Goal: Find specific page/section: Find specific page/section

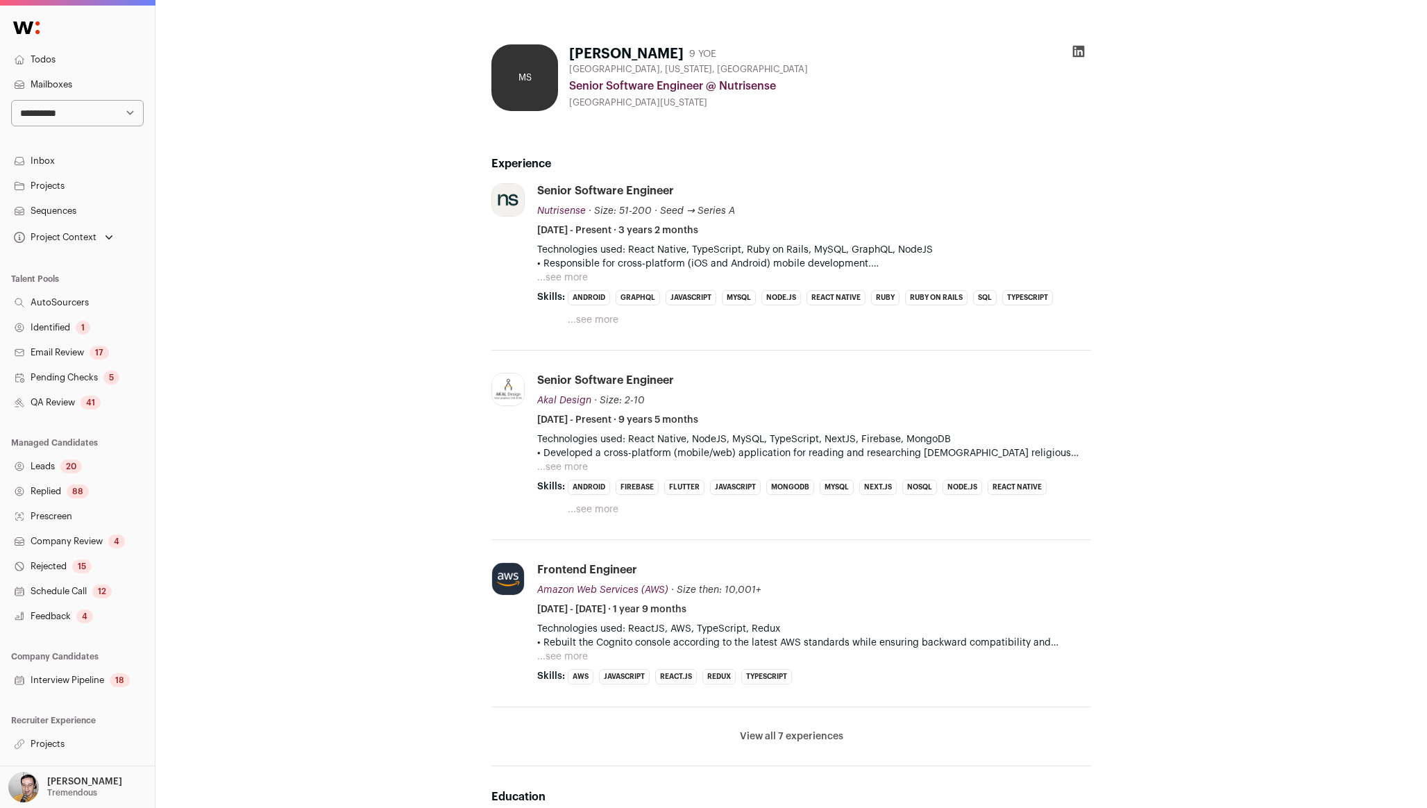
click at [749, 730] on button "View all 7 experiences" at bounding box center [791, 736] width 103 height 14
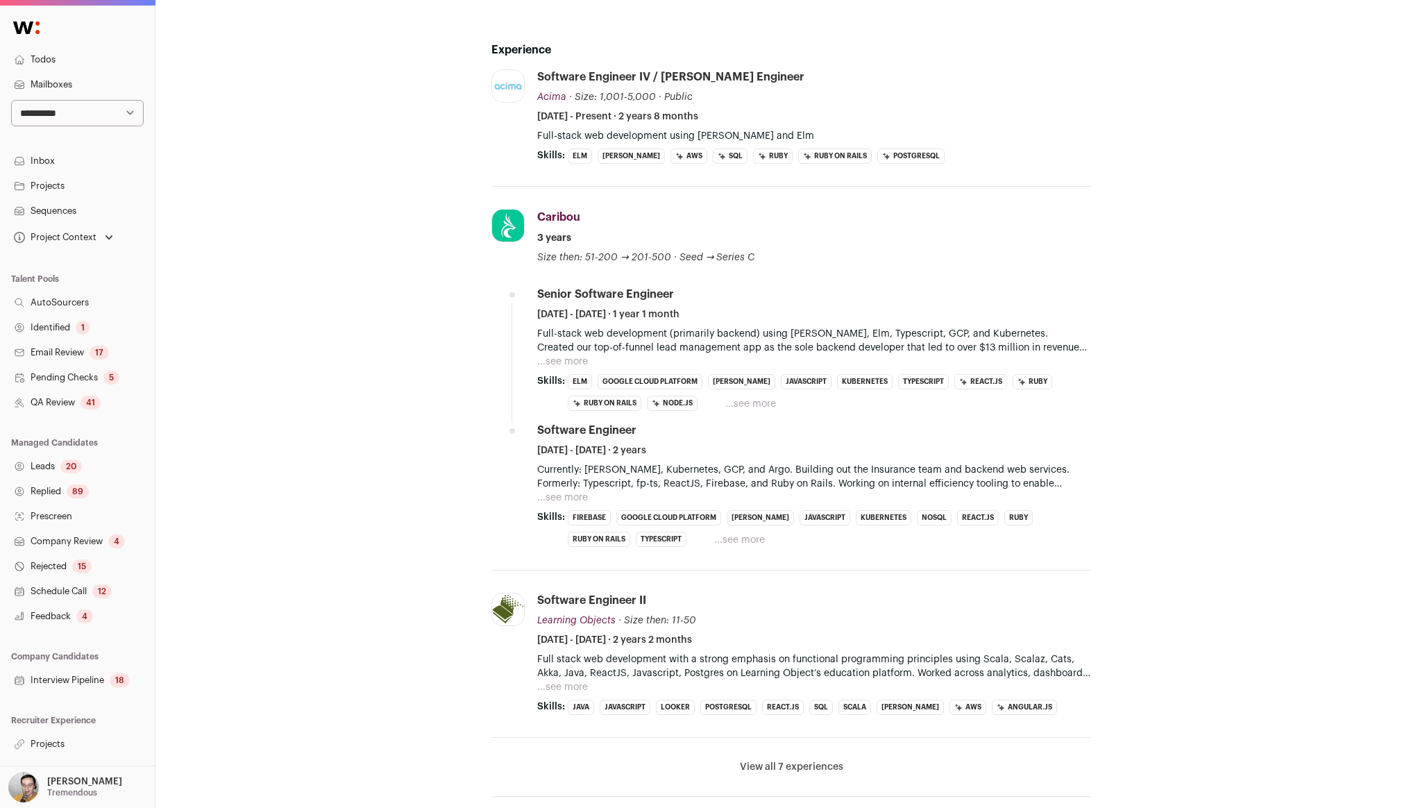
scroll to position [225, 0]
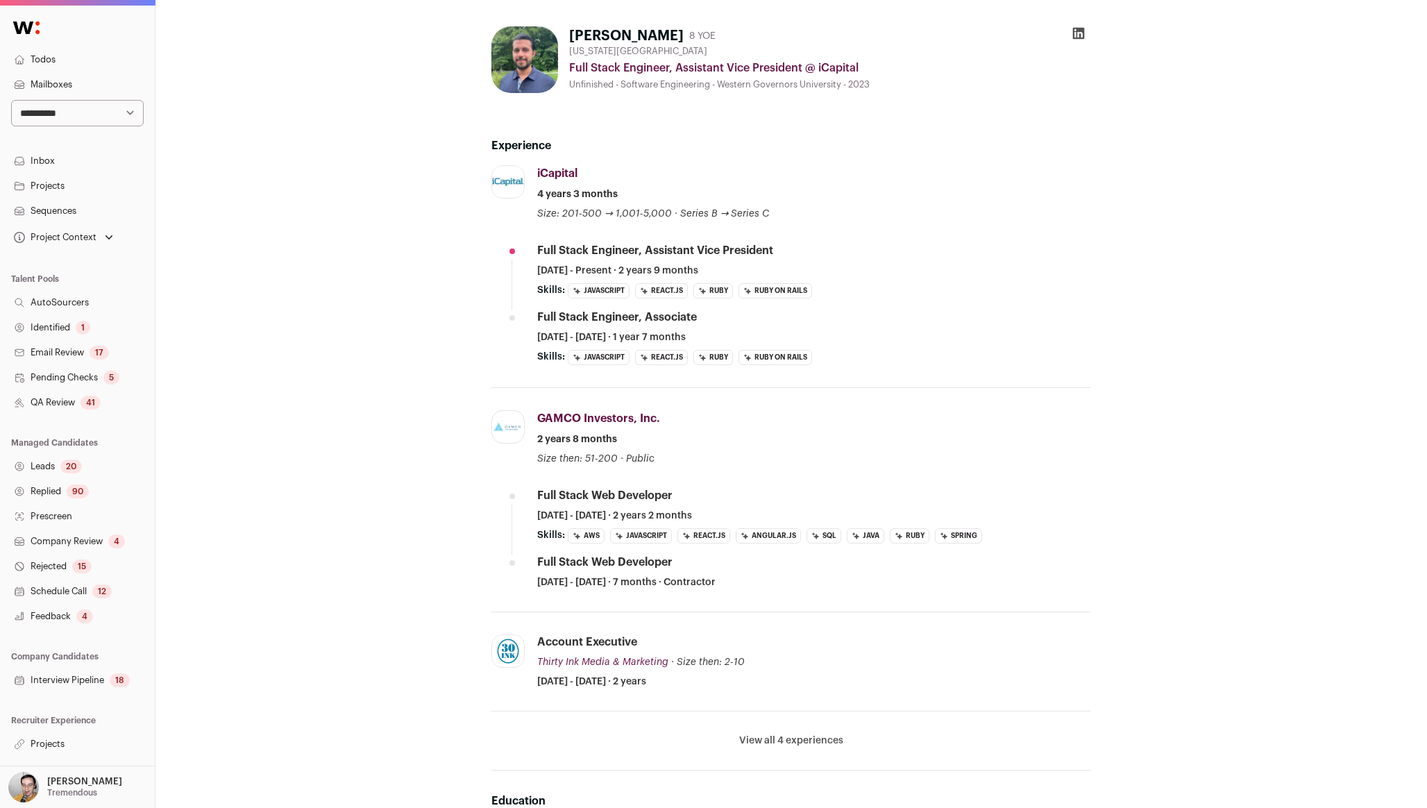
scroll to position [13, 0]
